Goal: Task Accomplishment & Management: Use online tool/utility

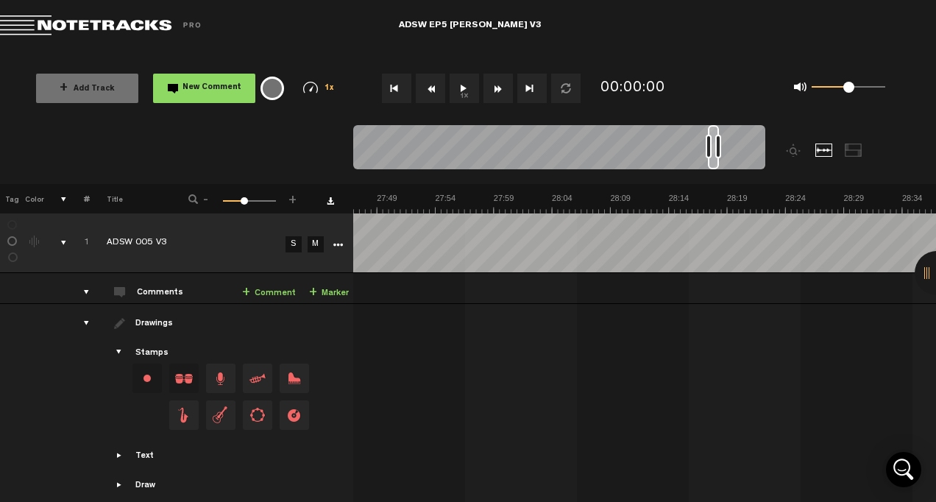
drag, startPoint x: 361, startPoint y: 134, endPoint x: 715, endPoint y: 171, distance: 355.8
click at [715, 171] on div at bounding box center [559, 149] width 412 height 49
click at [458, 90] on button "1x" at bounding box center [464, 88] width 29 height 29
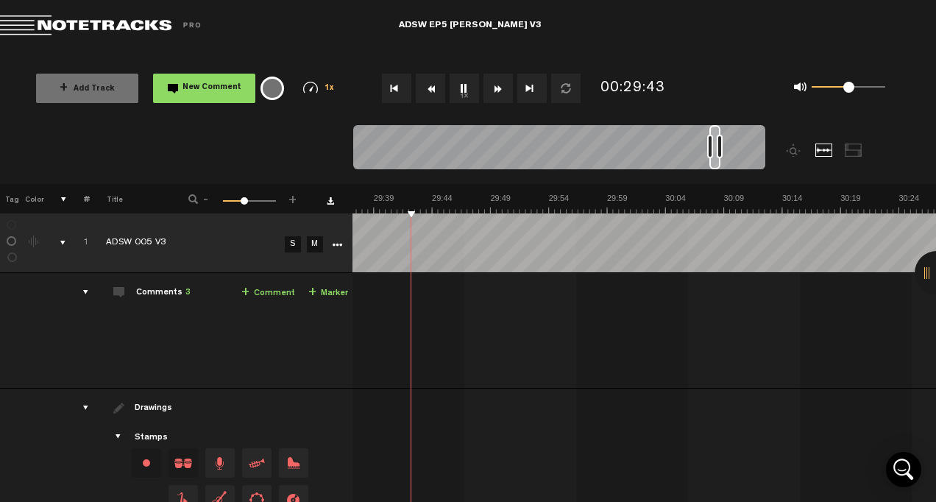
scroll to position [0, 20749]
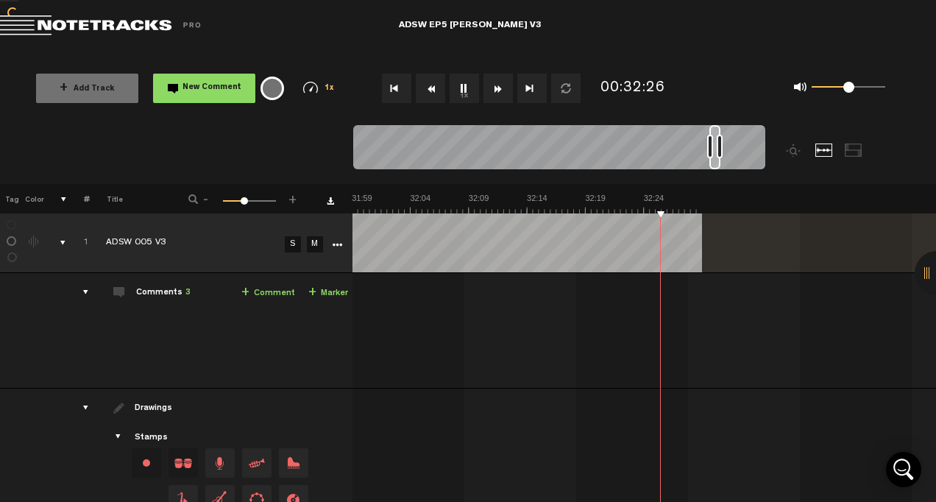
click at [884, 248] on audio-loader at bounding box center [643, 242] width 583 height 59
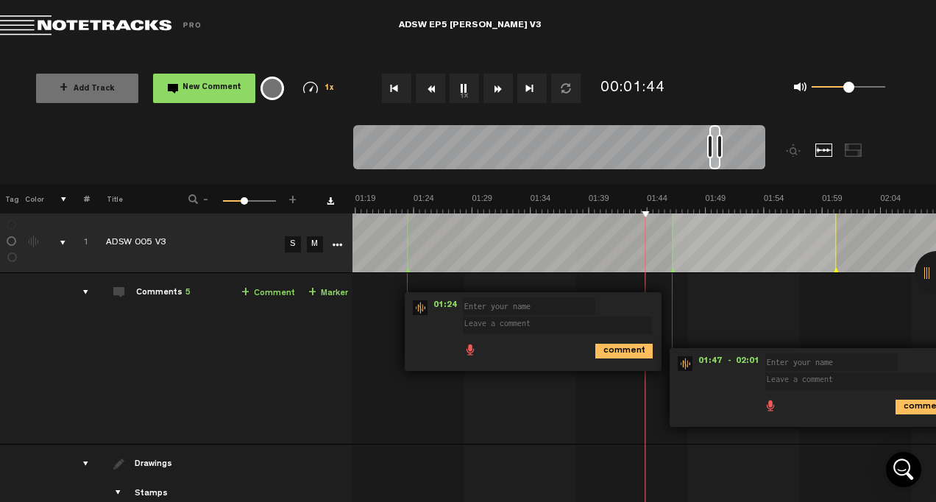
scroll to position [0, 930]
click at [678, 402] on div "comment" at bounding box center [819, 405] width 283 height 29
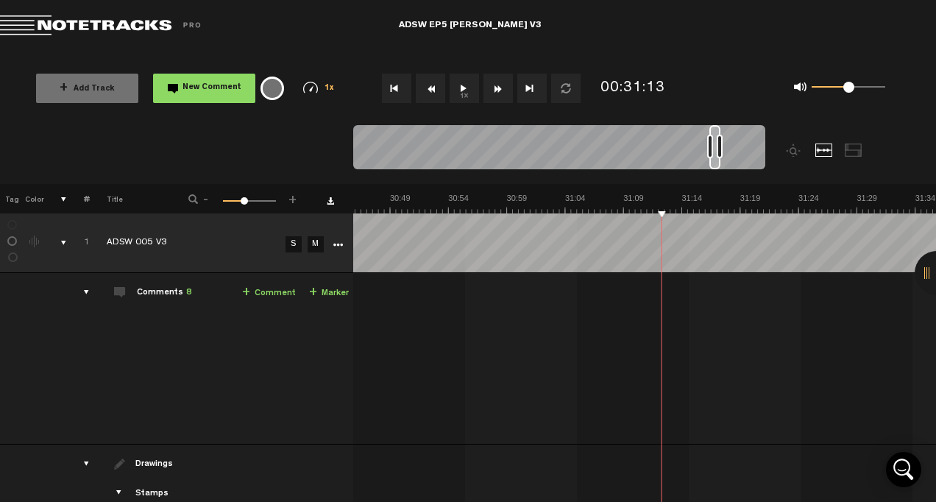
scroll to position [0, 21548]
click at [462, 93] on button "1x" at bounding box center [464, 88] width 29 height 29
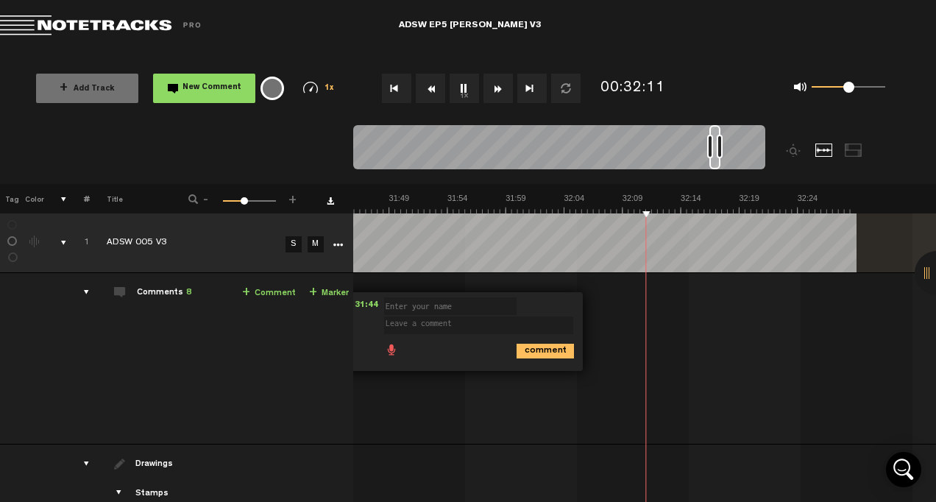
scroll to position [0, 22249]
click at [457, 88] on button "1x" at bounding box center [464, 88] width 29 height 29
click at [349, 241] on tr "1 ADSW 005 V3 S M Export to Headliner Update Download Download original Export …" at bounding box center [468, 243] width 937 height 60
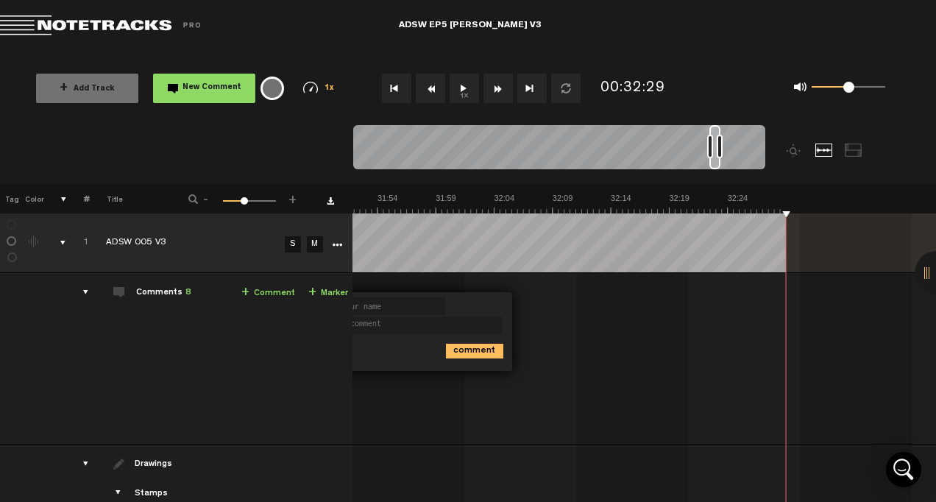
scroll to position [0, 22319]
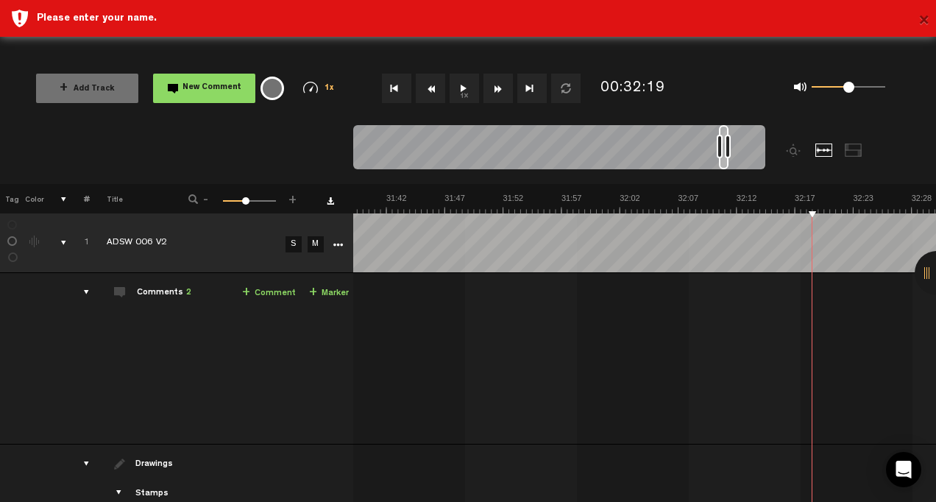
click at [923, 22] on button "×" at bounding box center [923, 21] width 11 height 29
click at [458, 90] on button "1x" at bounding box center [464, 88] width 29 height 29
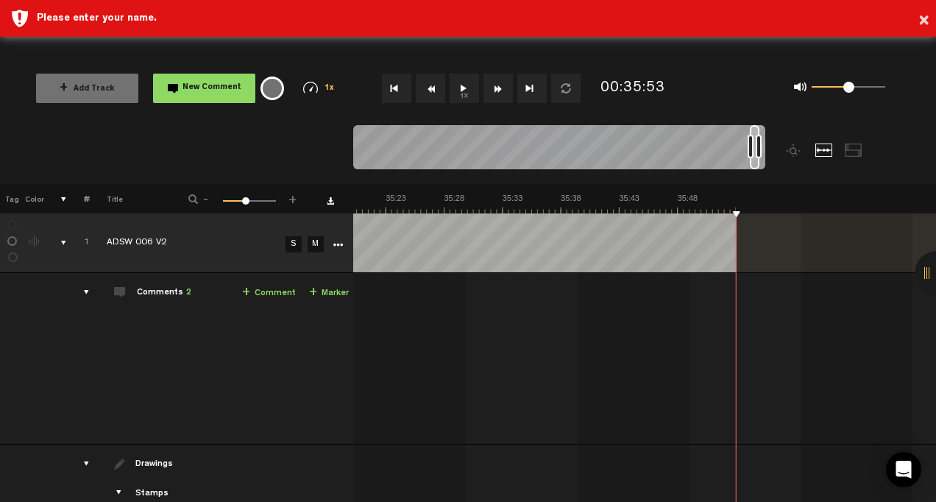
scroll to position [0, 24703]
